Goal: Transaction & Acquisition: Purchase product/service

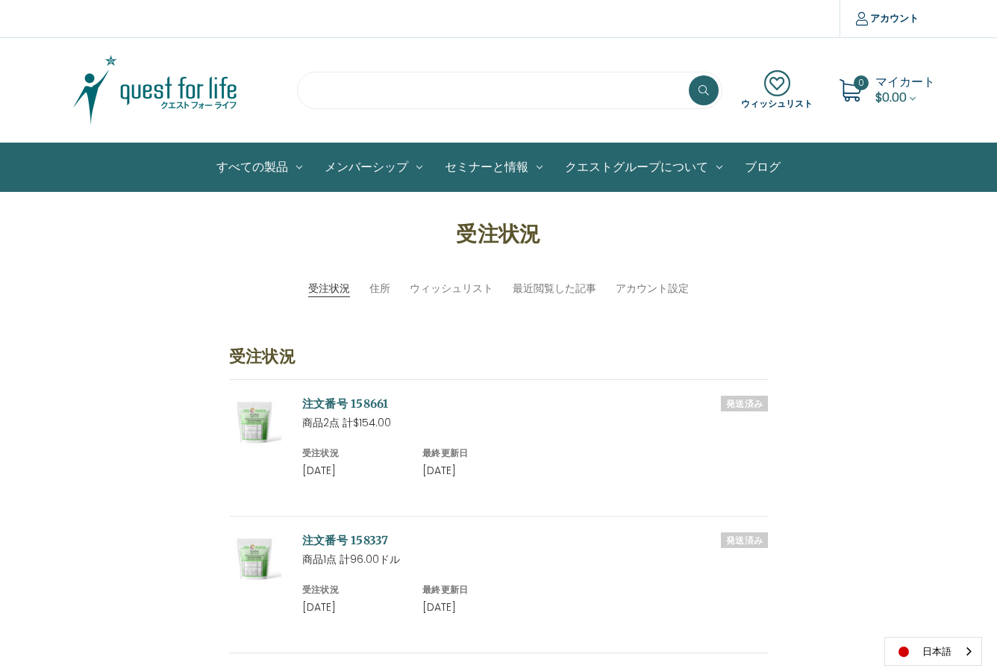
click at [346, 84] on input "search" at bounding box center [509, 90] width 425 height 37
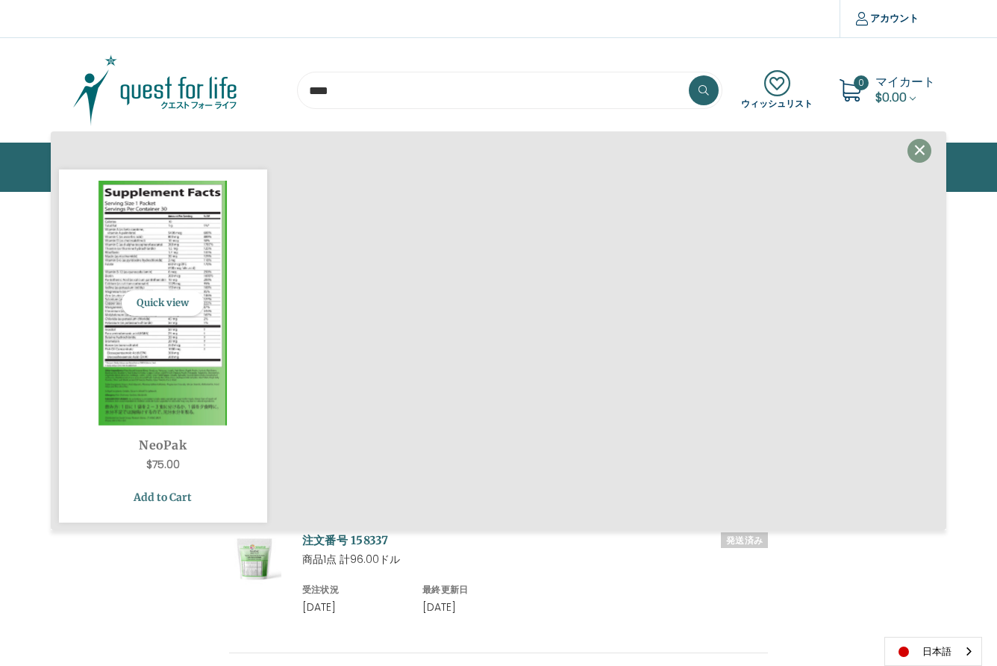
type input "****"
click at [163, 495] on link "Add to Cart" at bounding box center [163, 497] width 186 height 28
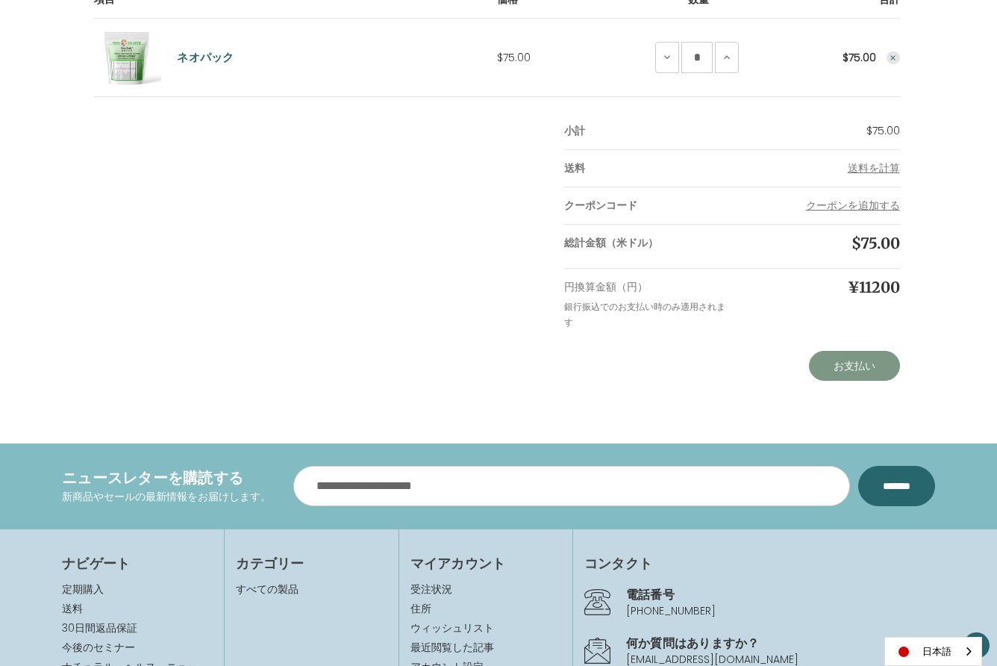
scroll to position [307, 0]
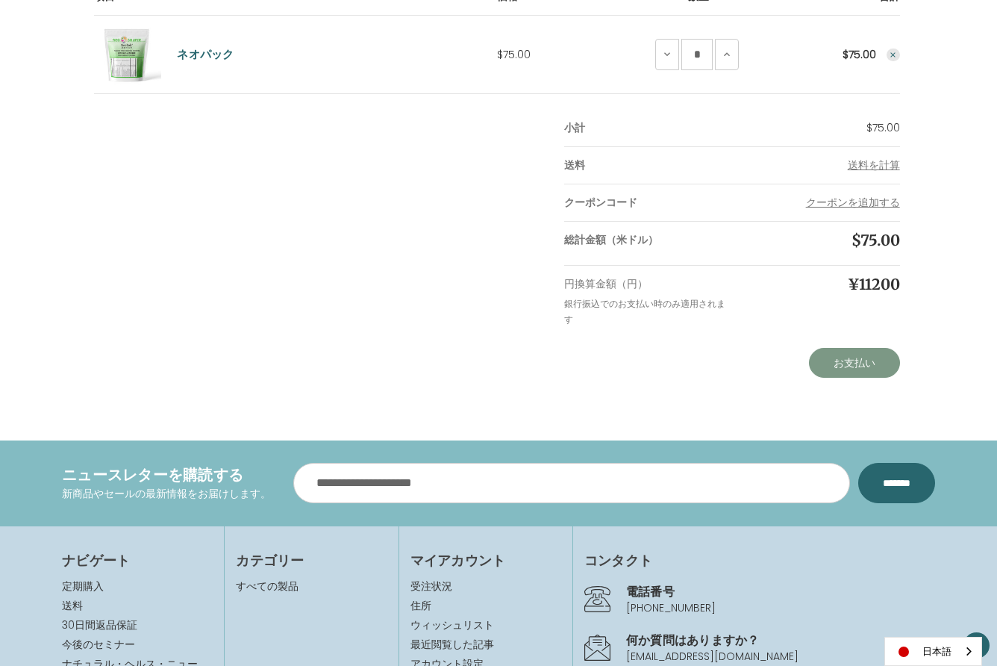
click at [846, 367] on link "お支払い" at bounding box center [854, 363] width 91 height 30
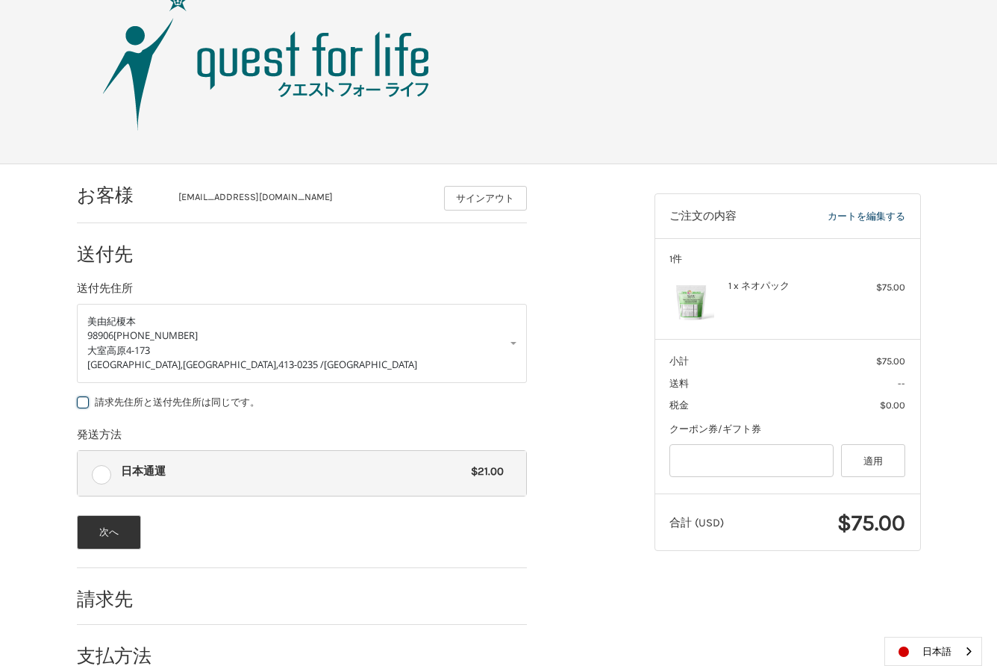
scroll to position [70, 0]
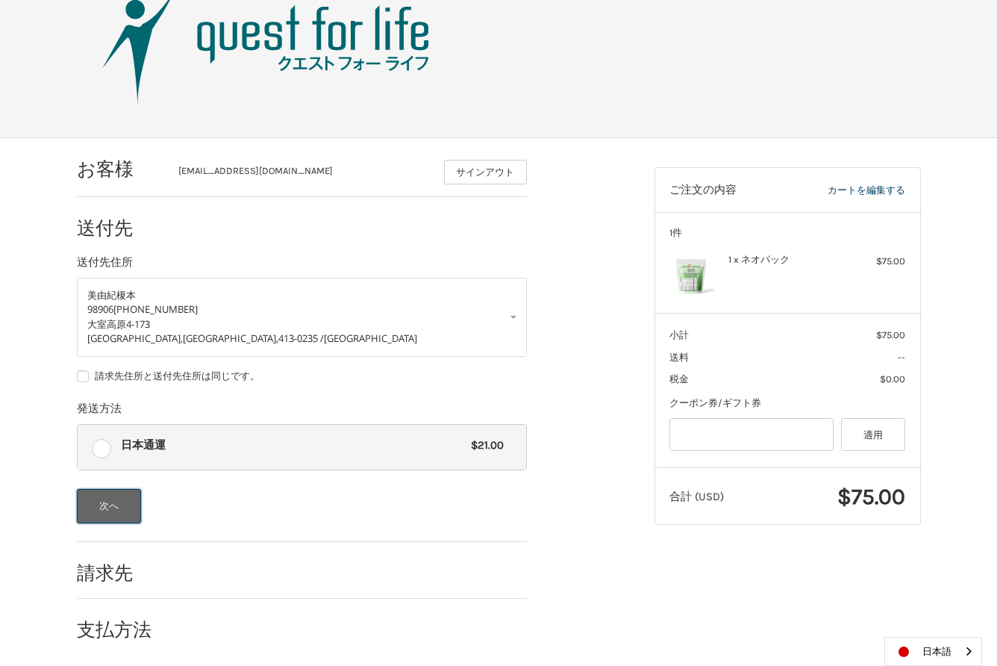
click at [108, 507] on button "次へ" at bounding box center [109, 506] width 65 height 34
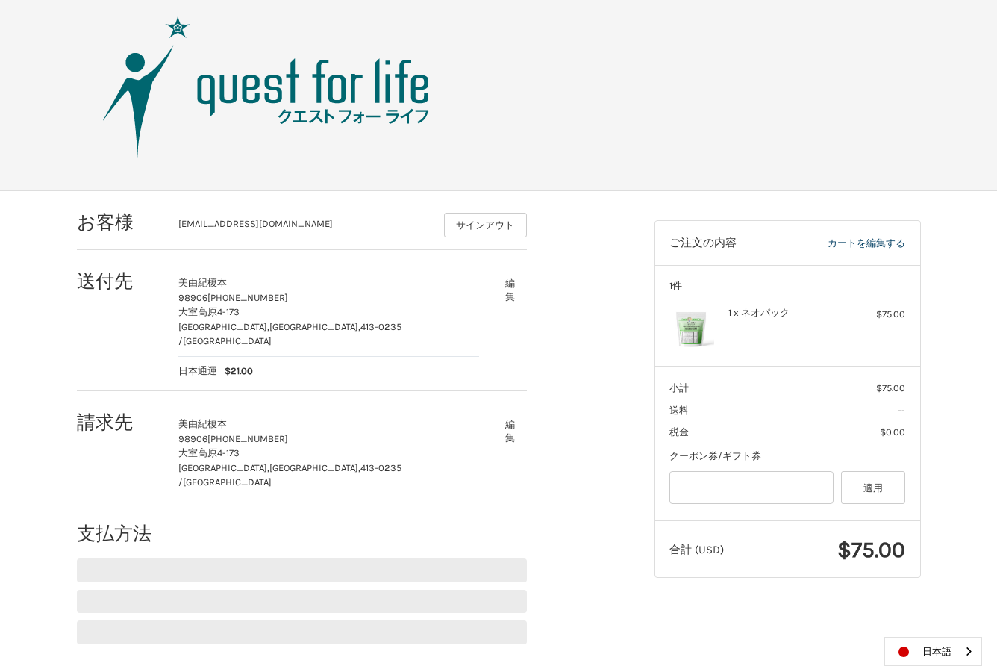
scroll to position [0, 0]
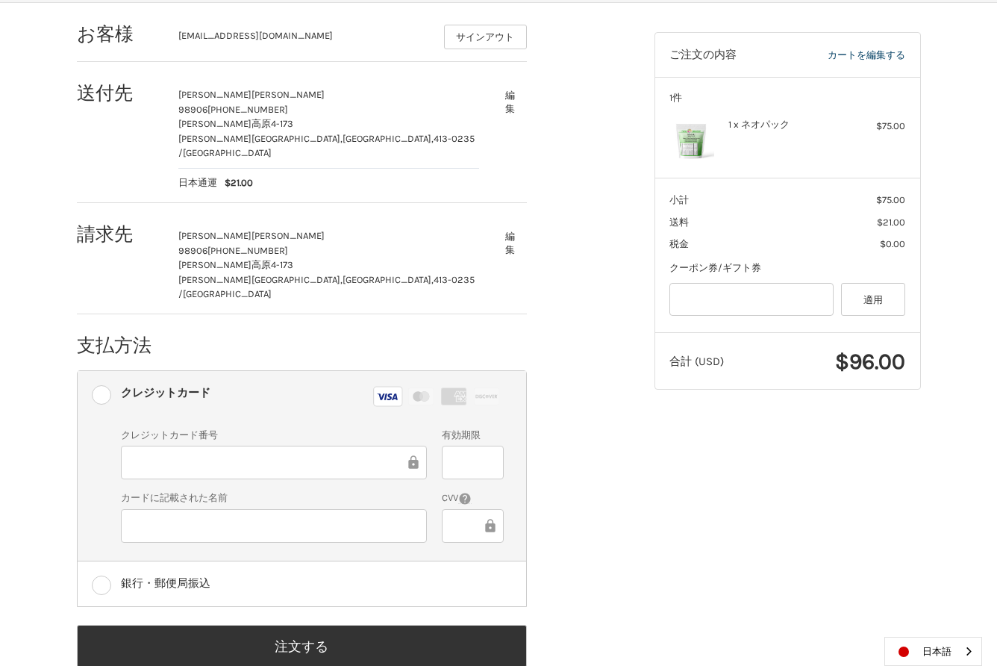
scroll to position [207, 0]
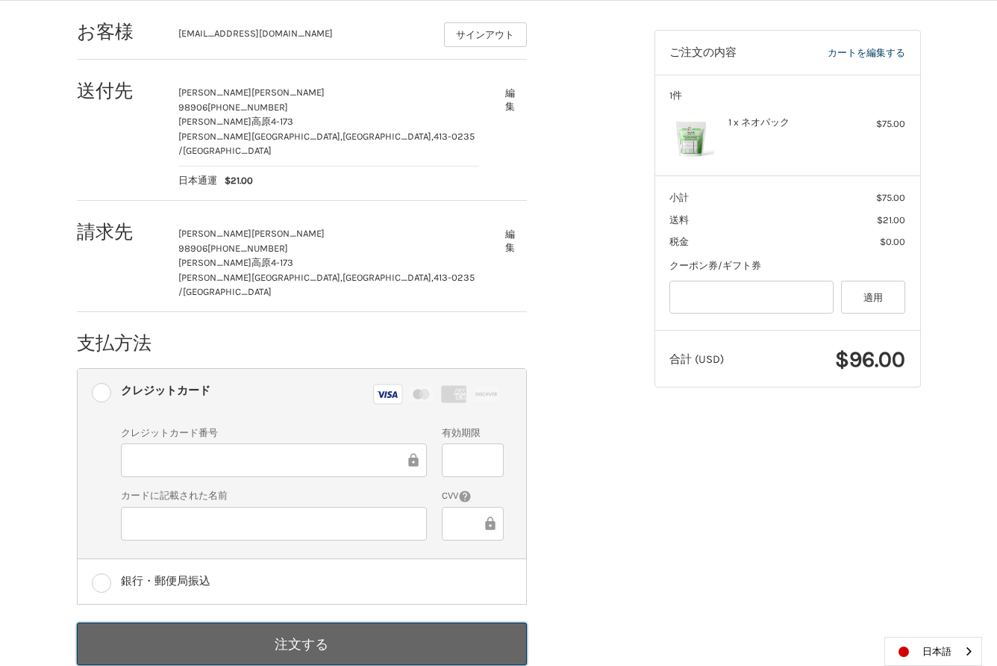
click at [354, 622] on button "注文する" at bounding box center [302, 643] width 450 height 43
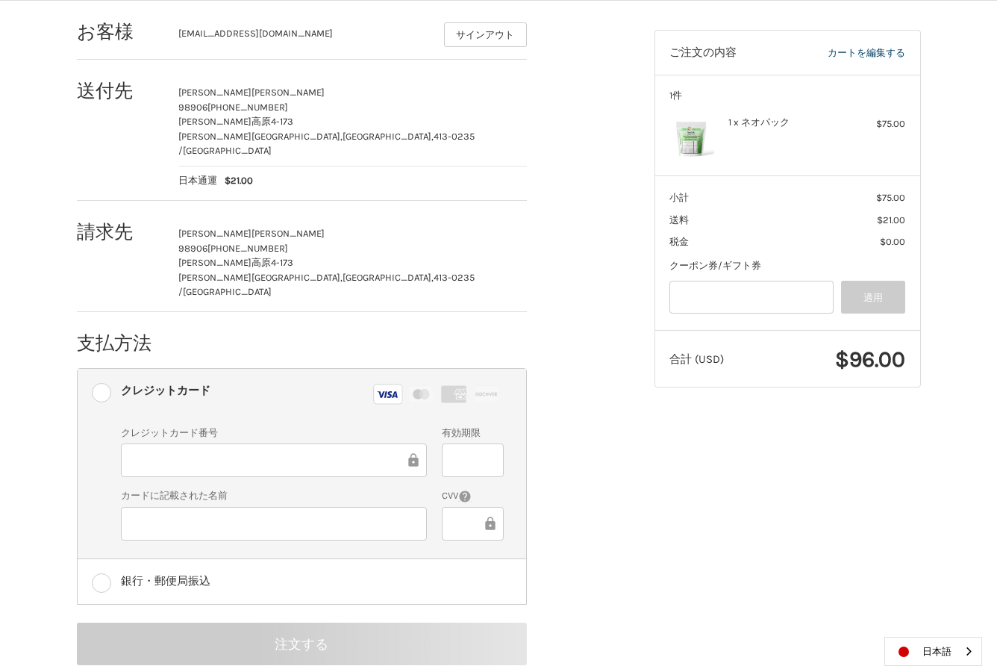
scroll to position [0, 0]
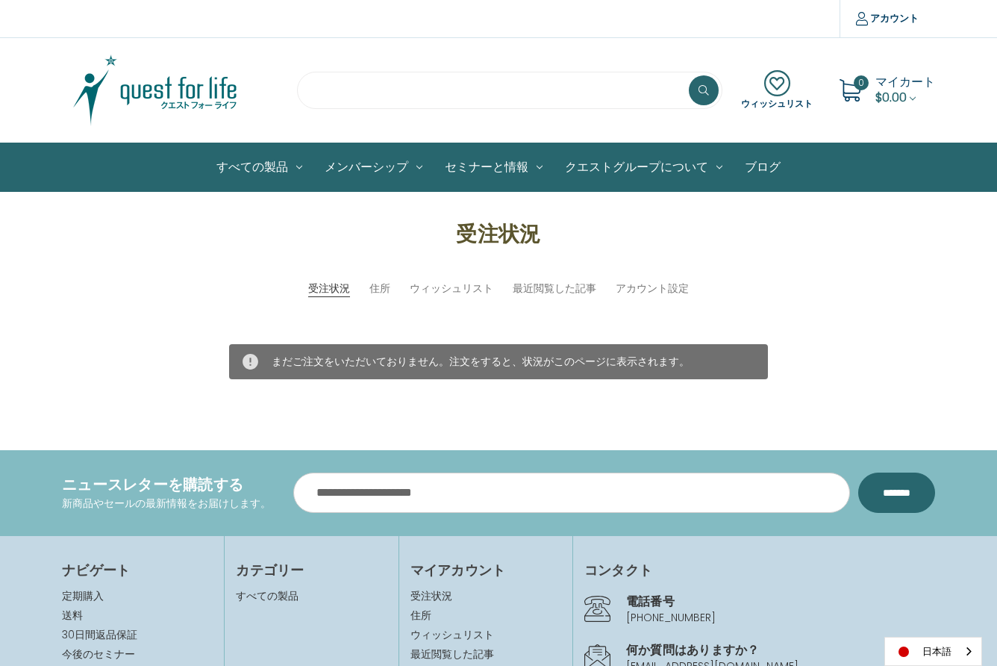
click at [337, 90] on input "search" at bounding box center [509, 90] width 425 height 37
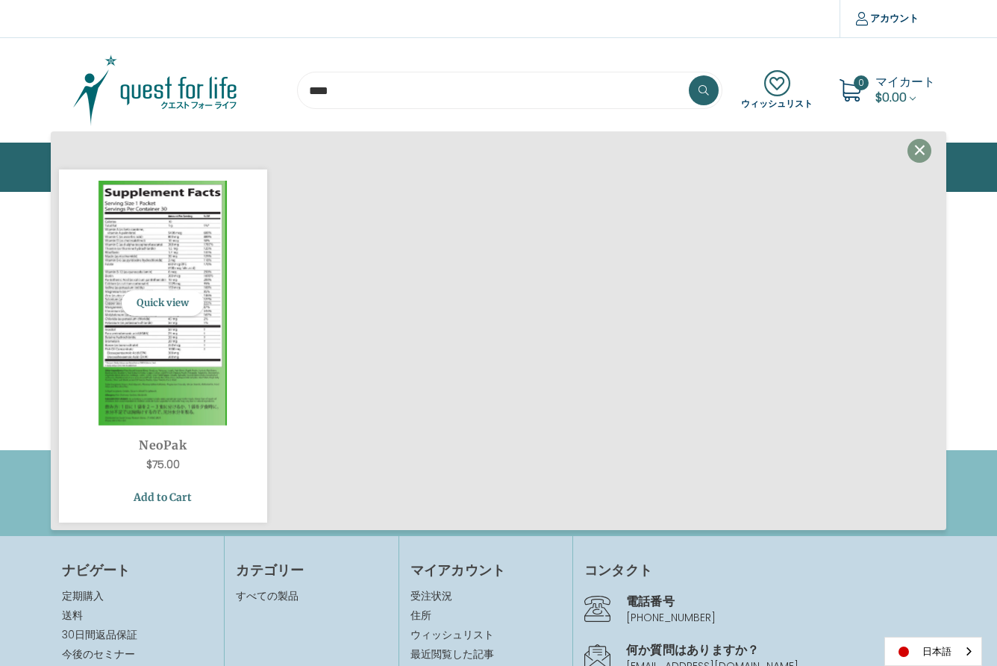
type input "****"
click at [167, 497] on link "Add to Cart" at bounding box center [163, 497] width 186 height 28
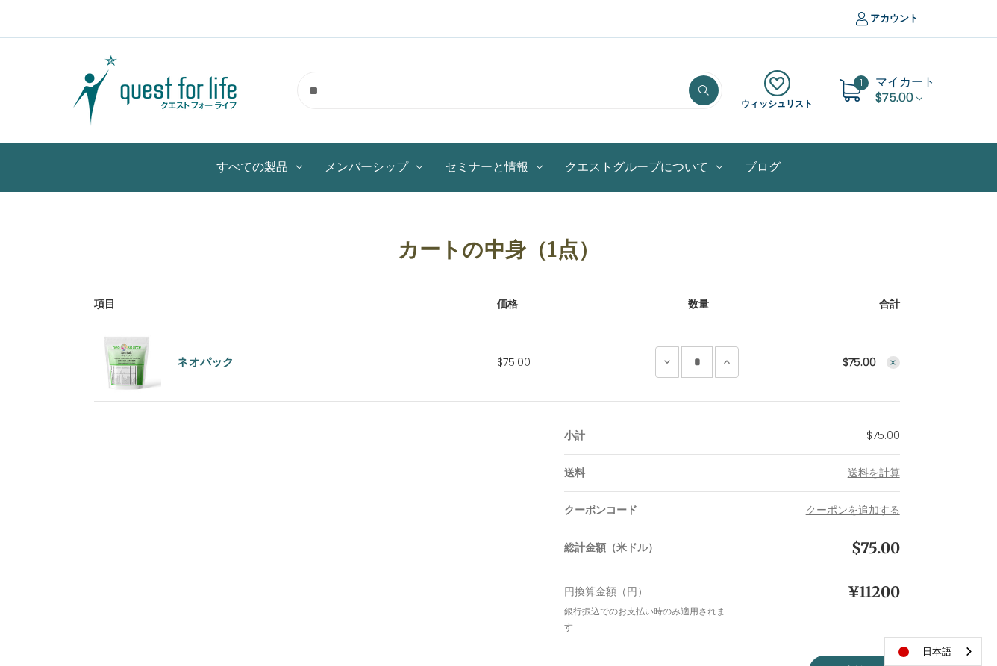
click at [324, 92] on input "search" at bounding box center [509, 90] width 425 height 37
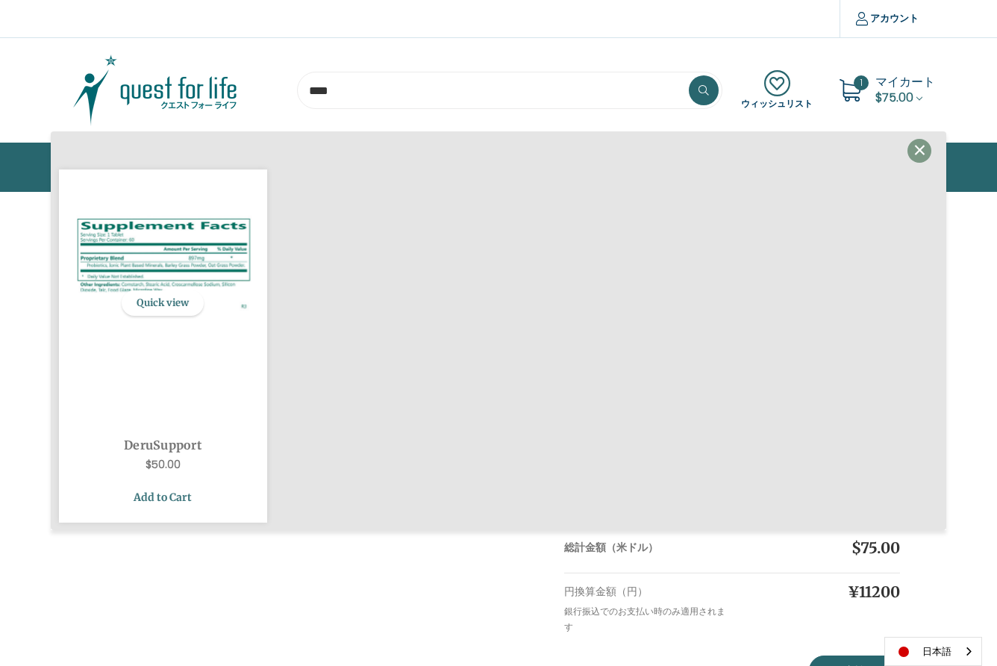
type input "****"
click at [164, 497] on link "Add to Cart" at bounding box center [163, 497] width 186 height 28
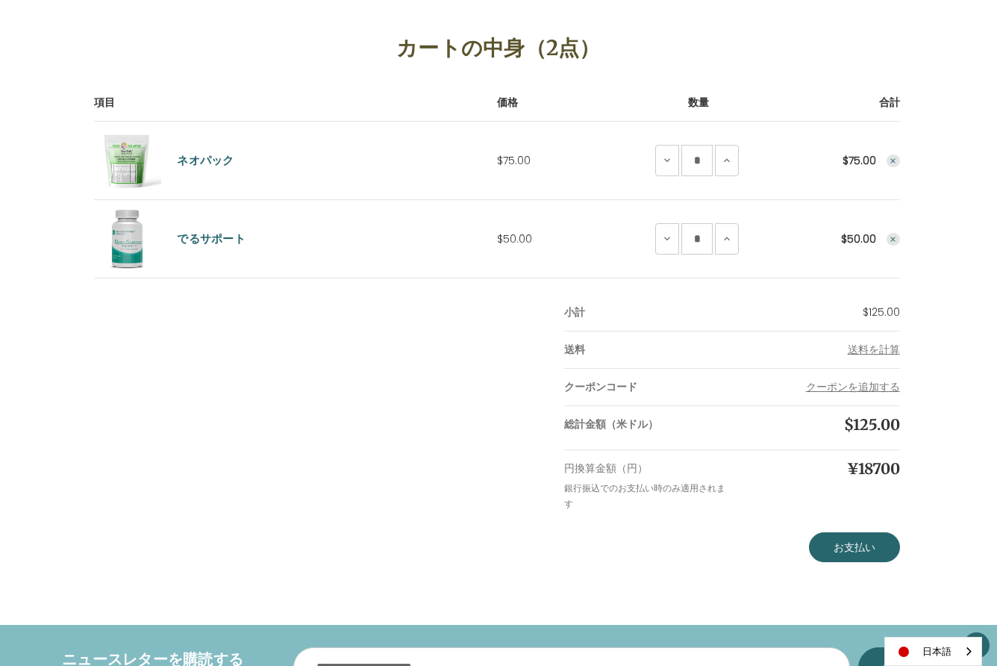
scroll to position [204, 0]
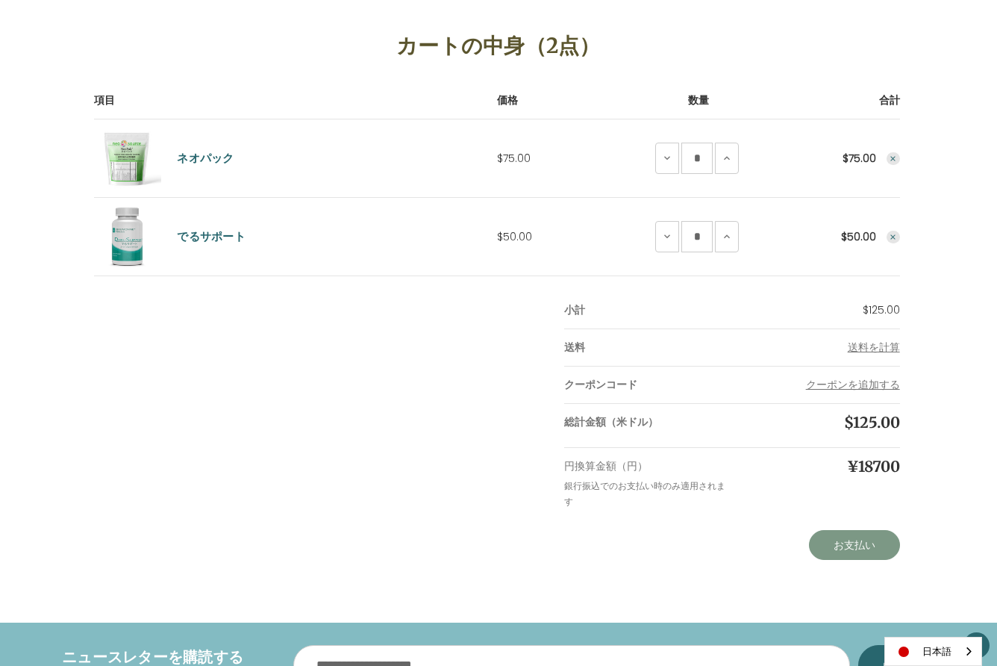
click at [859, 537] on link "お支払い" at bounding box center [854, 545] width 91 height 30
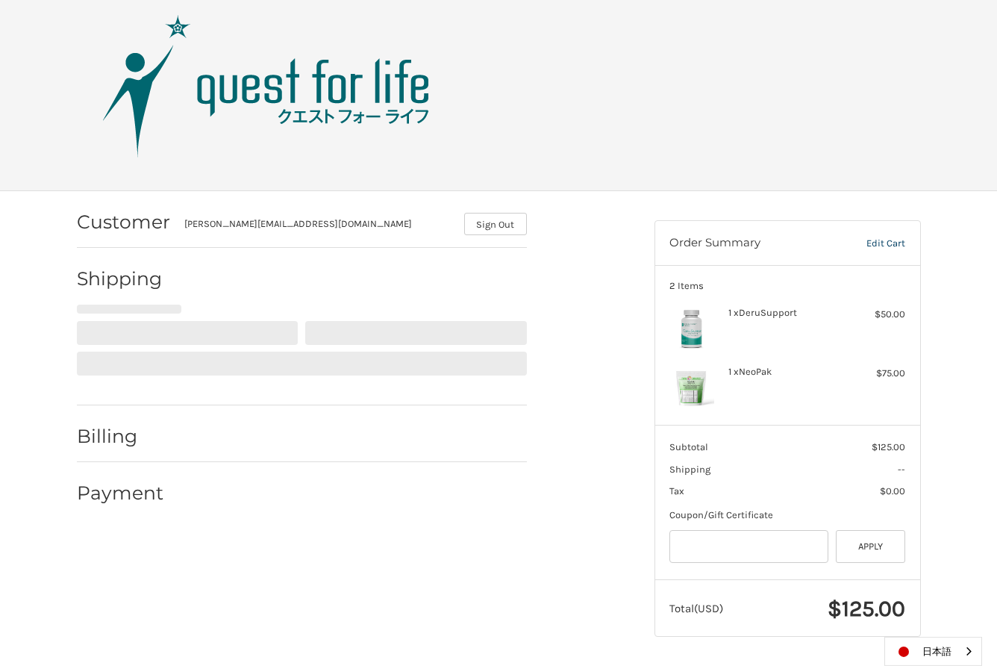
scroll to position [18, 0]
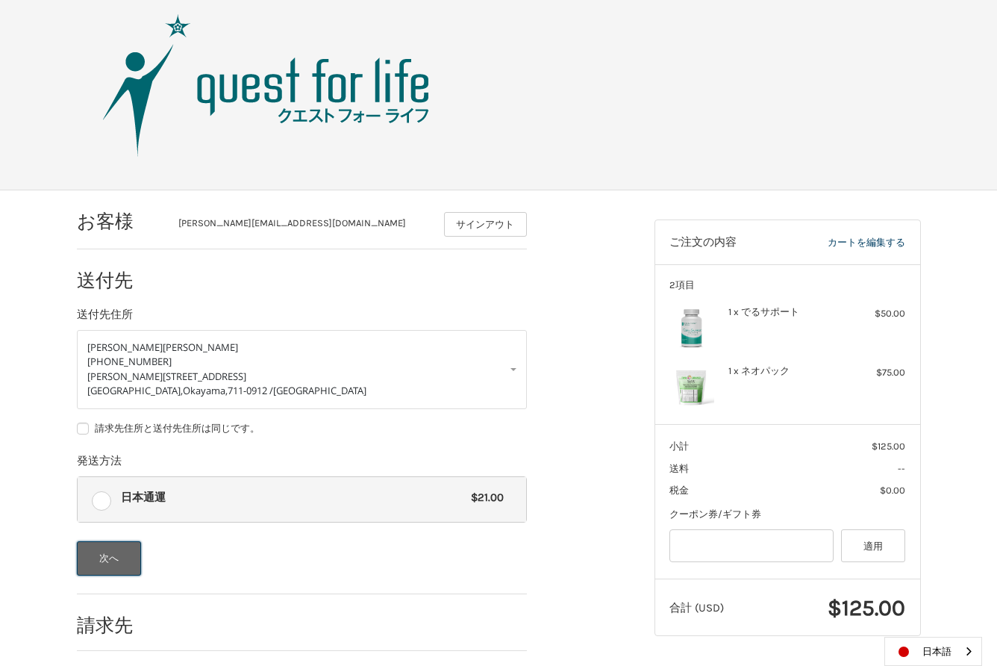
click at [99, 554] on button "次へ" at bounding box center [109, 558] width 65 height 34
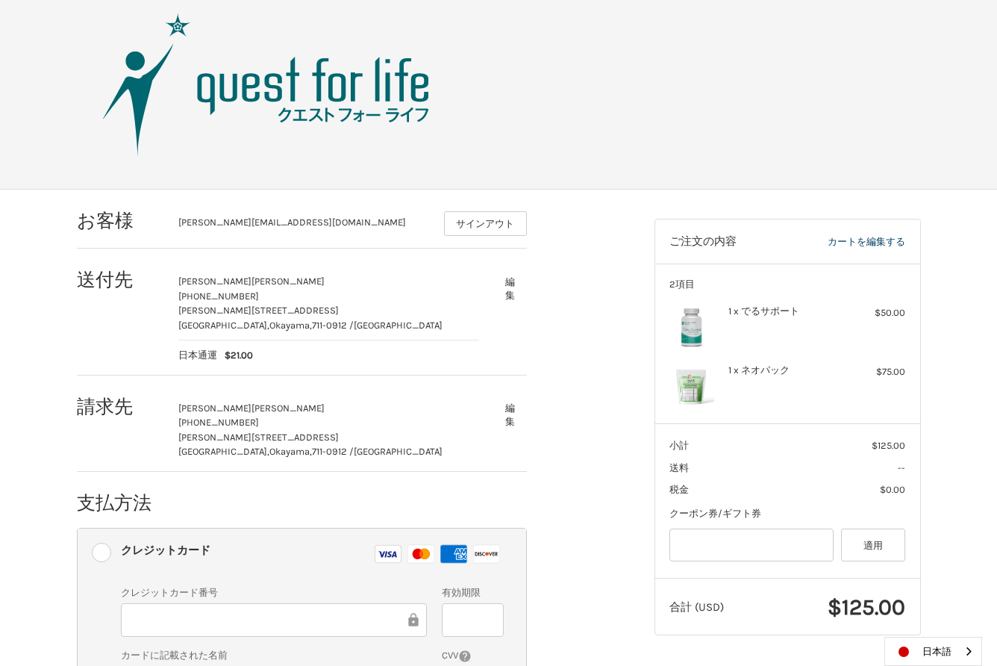
scroll to position [17, 0]
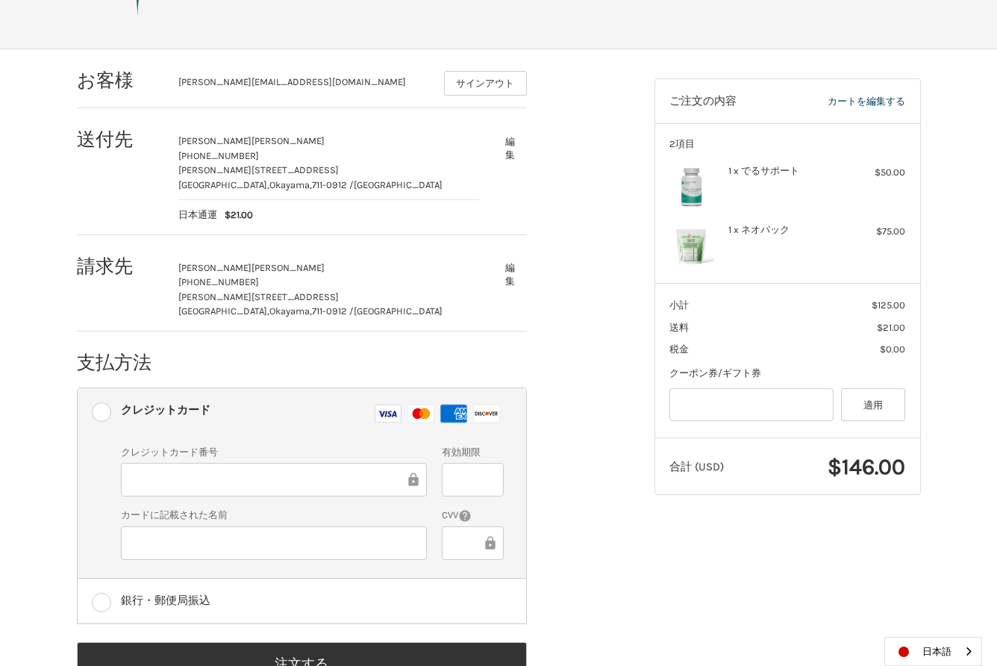
scroll to position [207, 0]
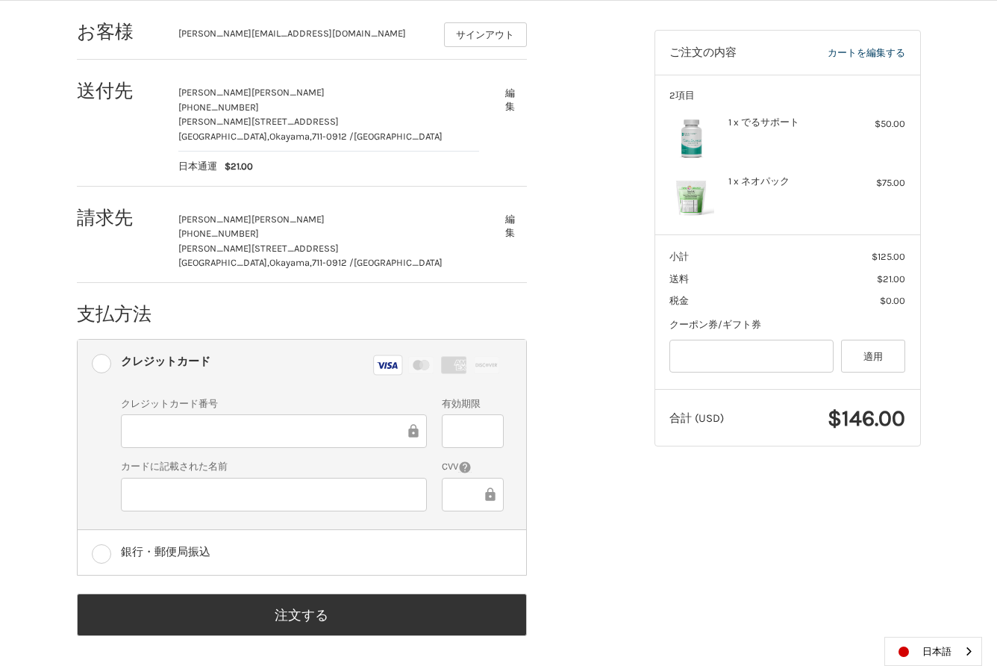
click at [43, 465] on div "お客様 noriko.konishi@qg.net サインアウト 送付先 紀子 小西 090-4657-3316 児島小川町3677-1 倉敷市, Okaya…" at bounding box center [498, 335] width 997 height 668
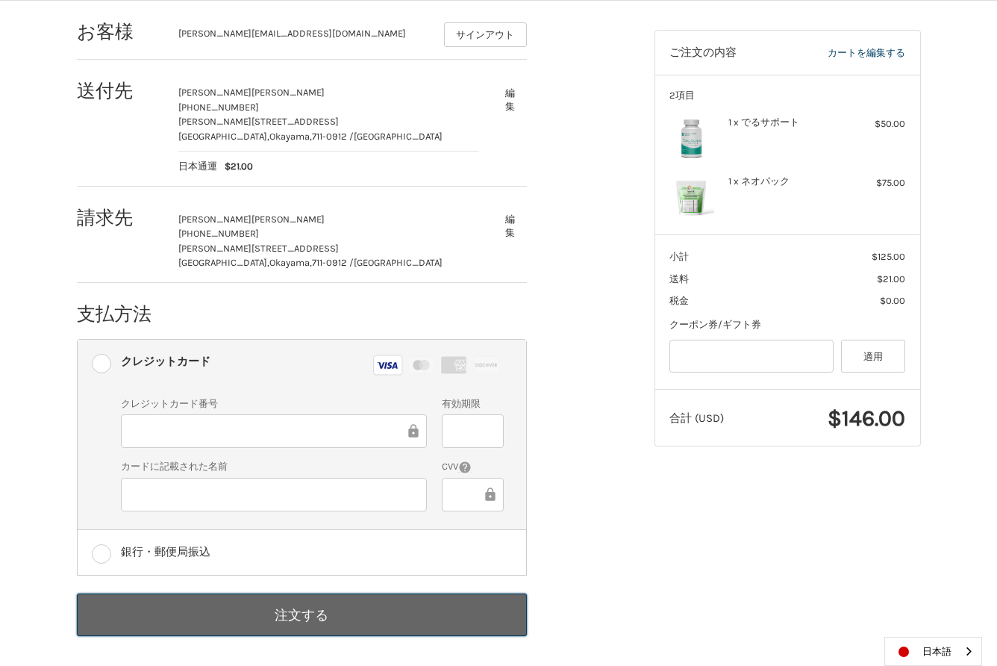
click at [304, 616] on button "注文する" at bounding box center [302, 614] width 450 height 43
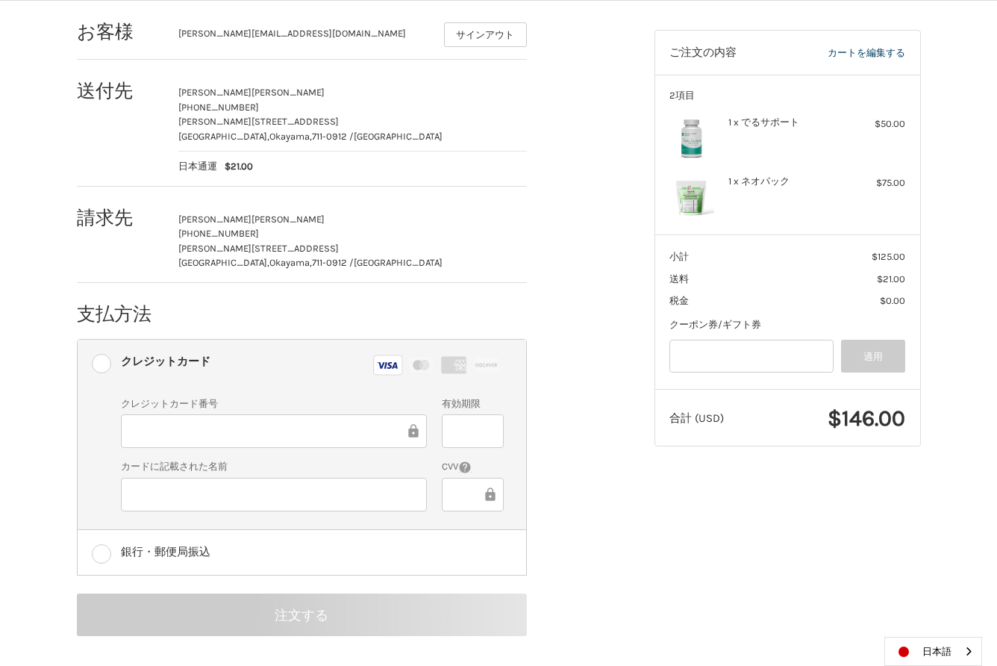
scroll to position [0, 0]
